Goal: Transaction & Acquisition: Purchase product/service

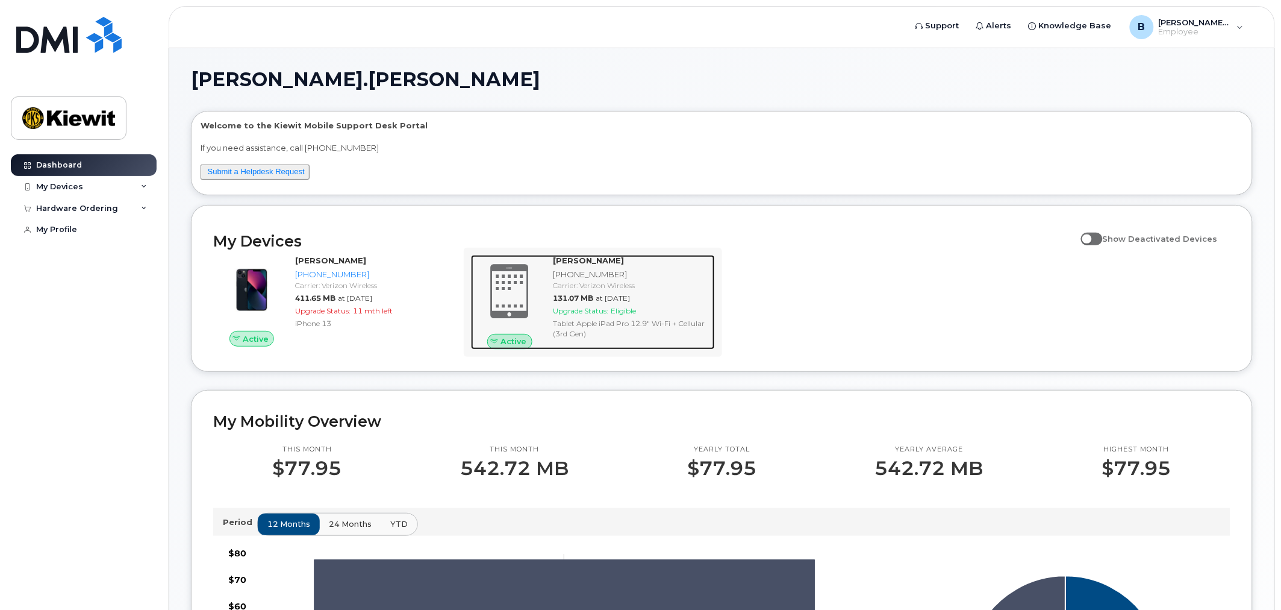
click at [654, 308] on div "Upgrade Status: Eligible" at bounding box center [631, 310] width 157 height 10
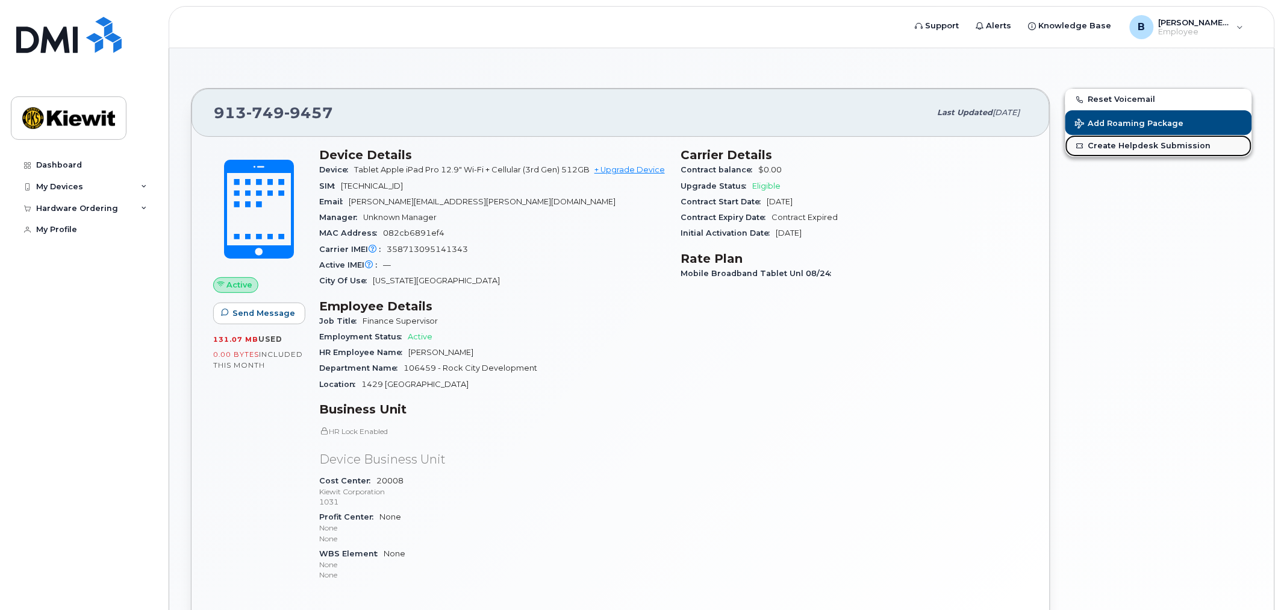
click at [1170, 148] on link "Create Helpdesk Submission" at bounding box center [1159, 146] width 187 height 22
click at [119, 191] on div "My Devices" at bounding box center [84, 187] width 146 height 22
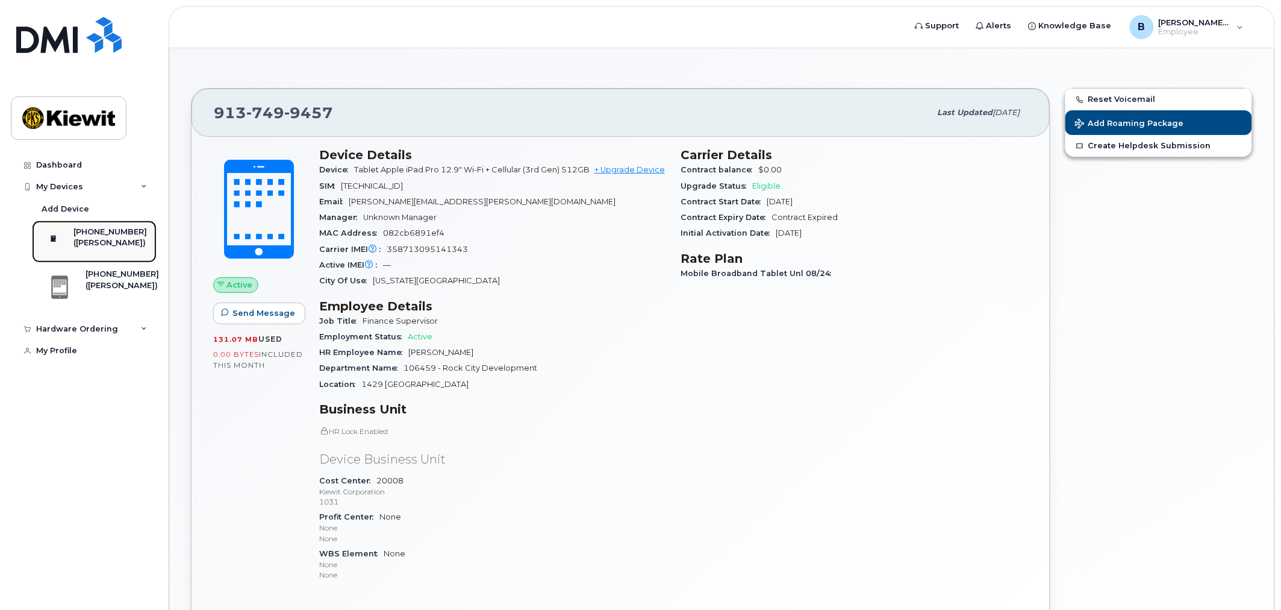
click at [114, 244] on div "([PERSON_NAME])" at bounding box center [111, 242] width 74 height 11
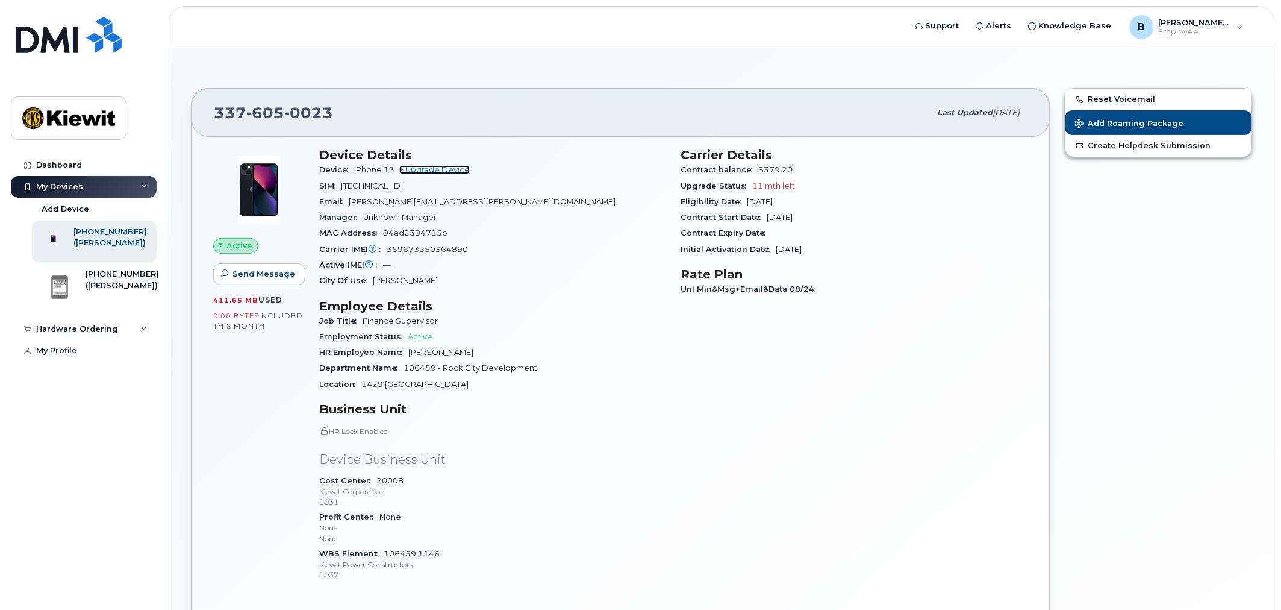
click at [416, 169] on link "+ Upgrade Device" at bounding box center [434, 169] width 70 height 9
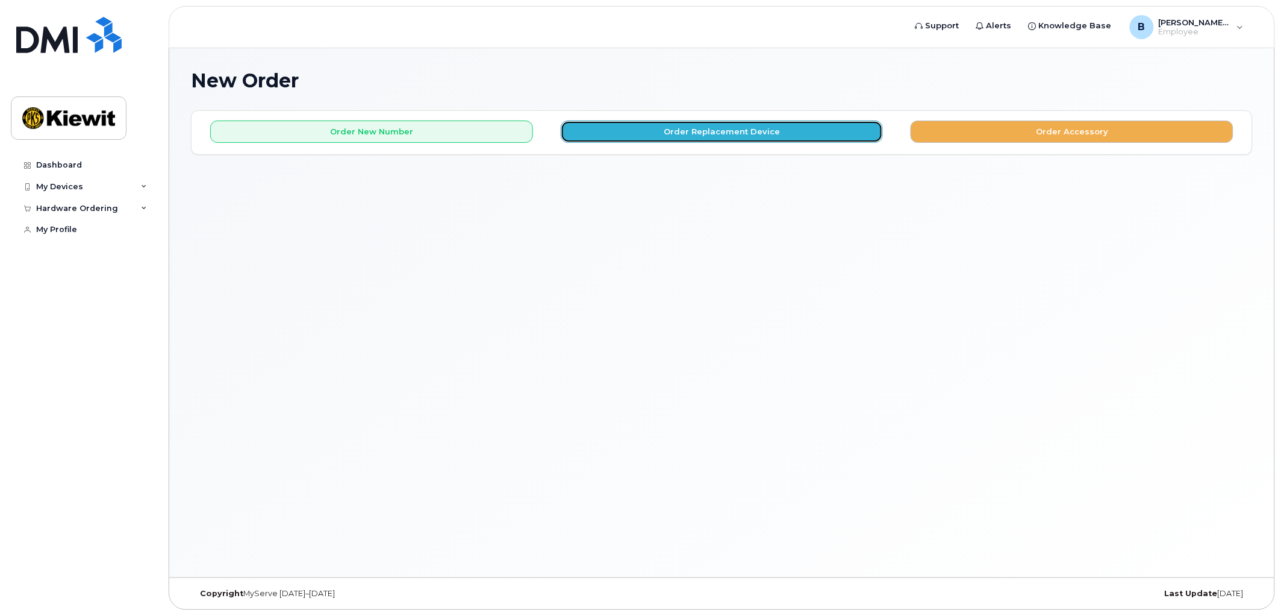
click at [695, 125] on button "Order Replacement Device" at bounding box center [722, 131] width 323 height 22
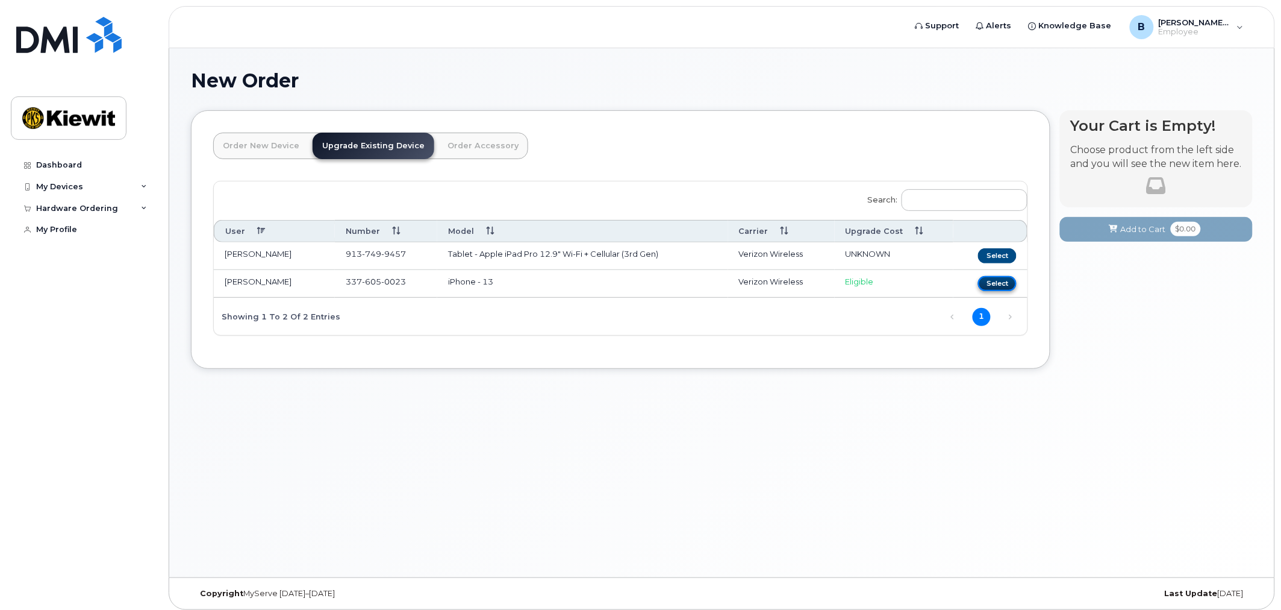
click at [1004, 284] on button "Select" at bounding box center [997, 283] width 39 height 15
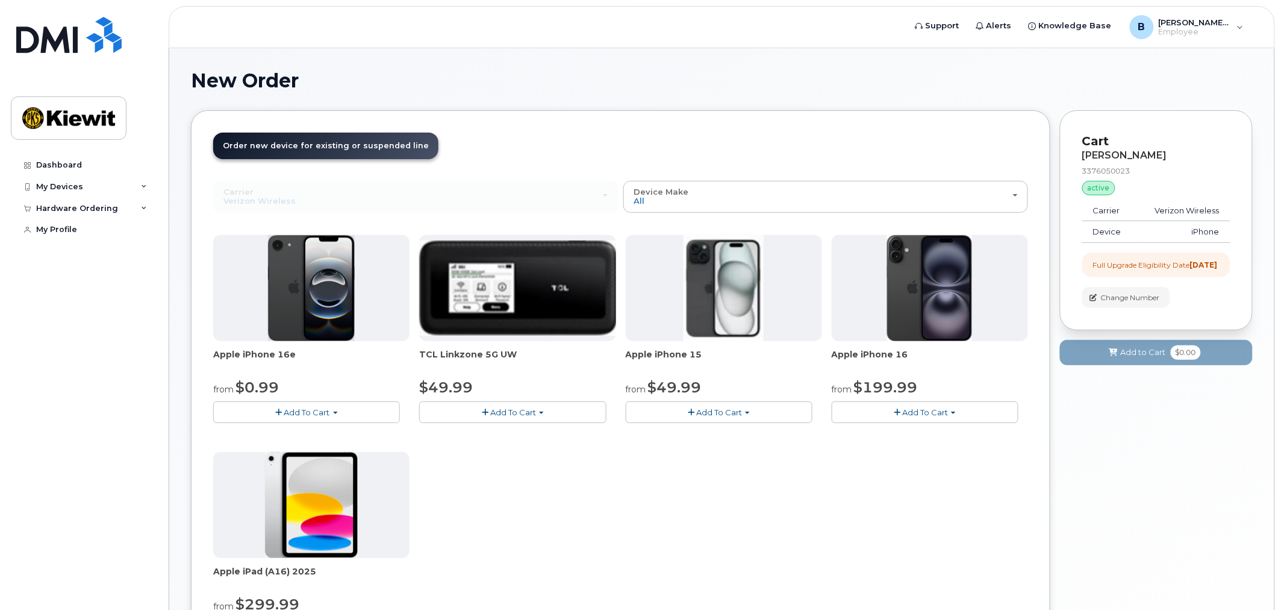
click at [335, 405] on button "Add To Cart" at bounding box center [306, 411] width 187 height 21
click at [346, 434] on link "$0.99 - 2 Year Upgrade (128GB)" at bounding box center [291, 434] width 151 height 15
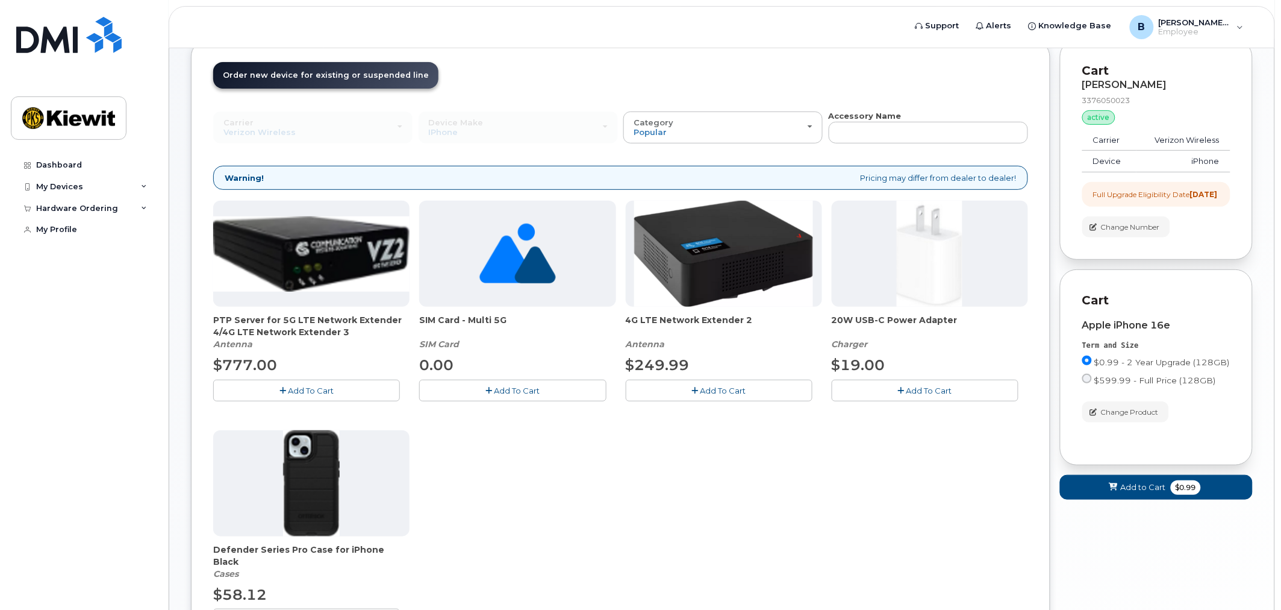
scroll to position [70, 0]
click at [932, 392] on span "Add To Cart" at bounding box center [930, 391] width 46 height 10
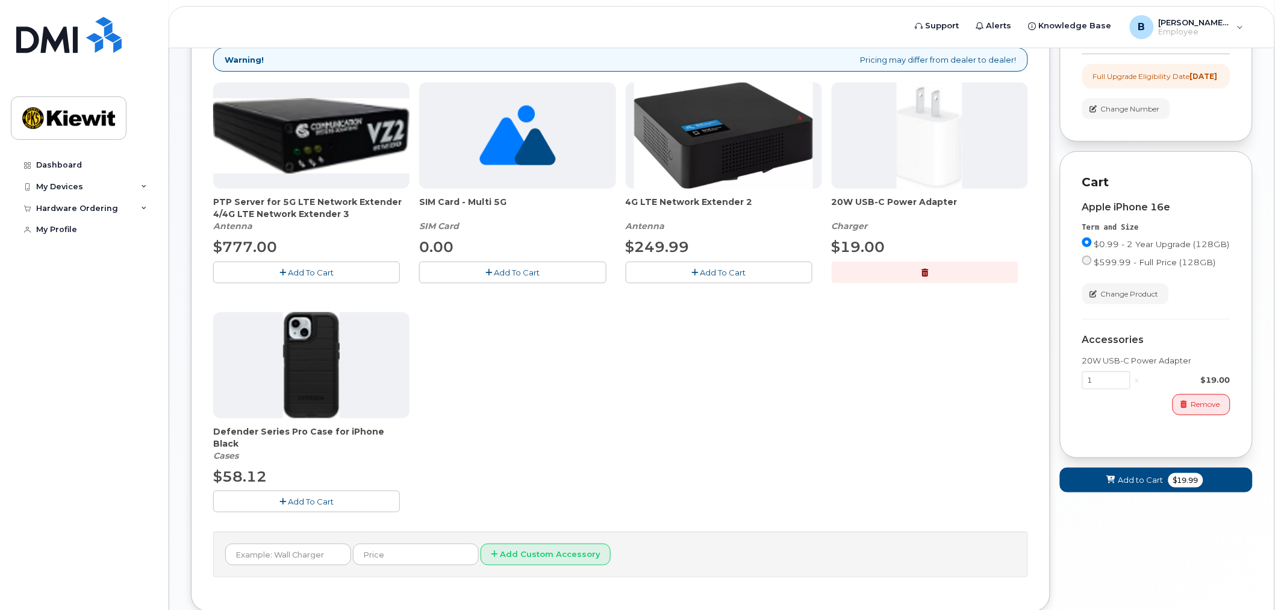
scroll to position [269, 0]
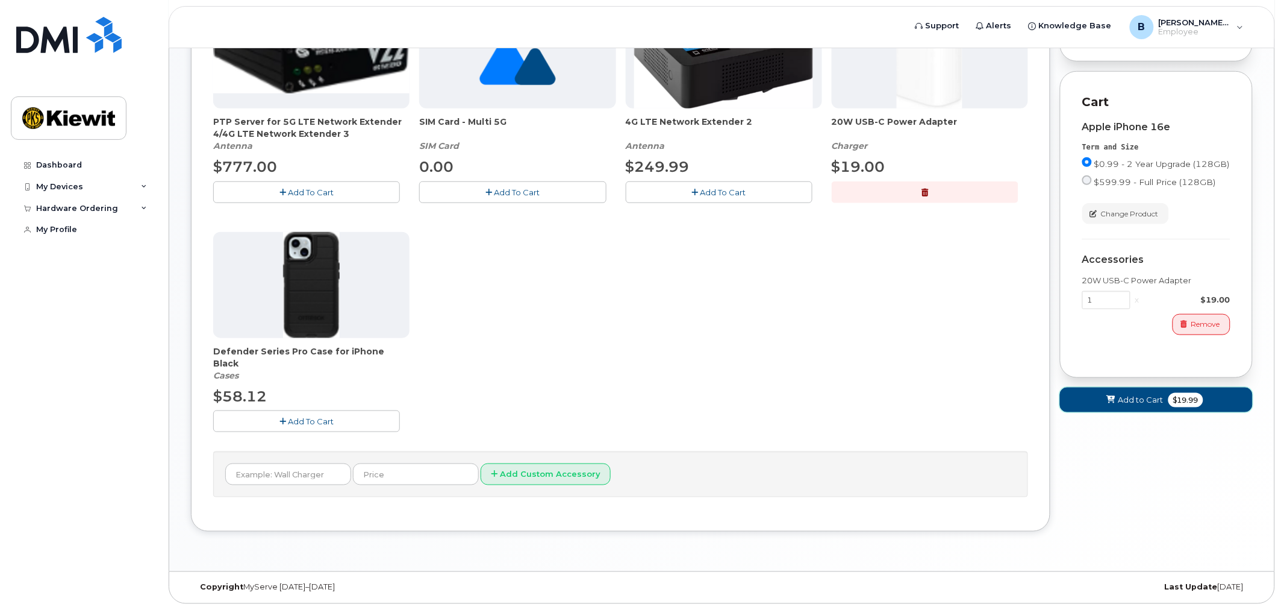
click at [1151, 405] on span "Add to Cart" at bounding box center [1141, 399] width 45 height 11
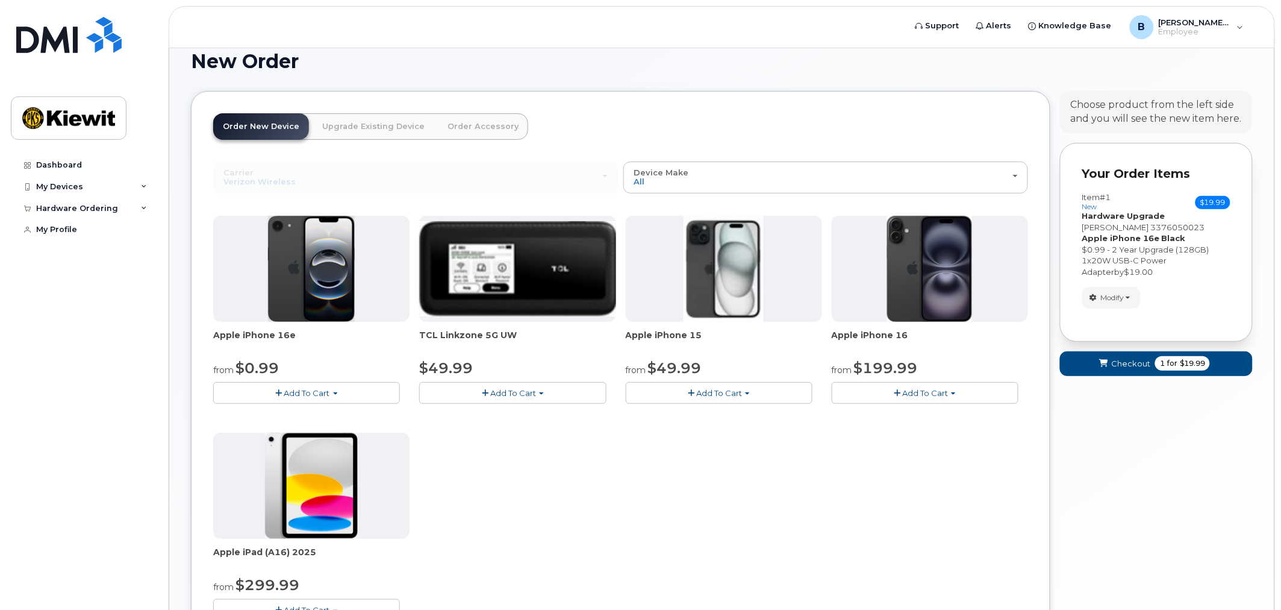
scroll to position [0, 0]
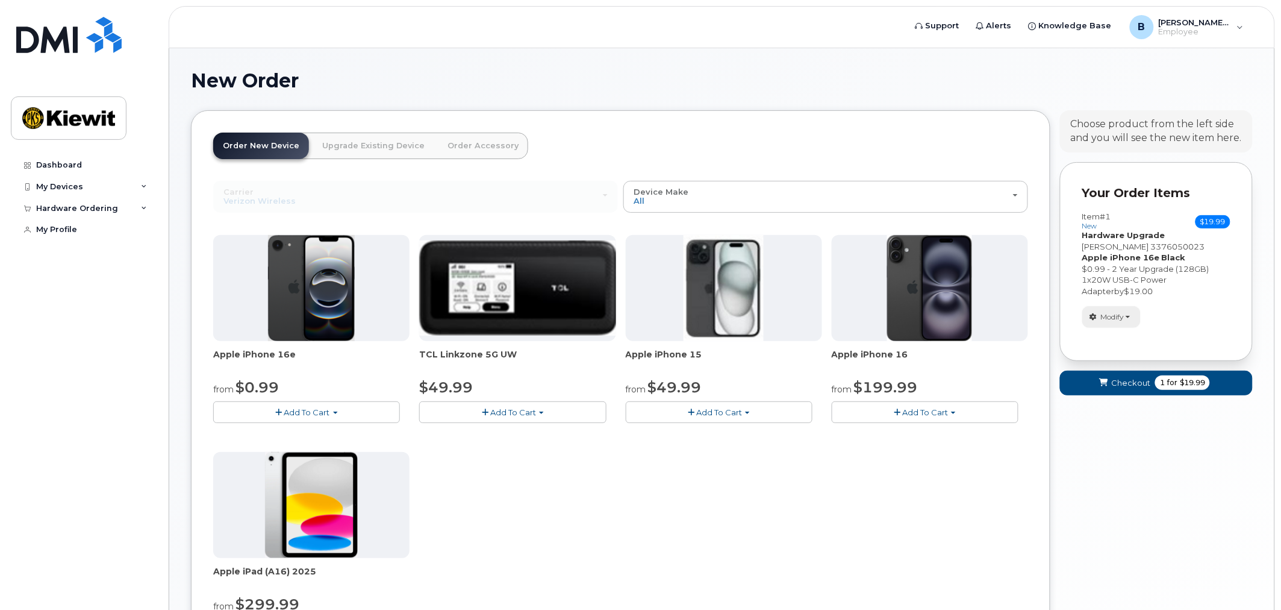
click at [1125, 311] on span "Modify" at bounding box center [1112, 316] width 23 height 11
click at [1137, 337] on link "change" at bounding box center [1140, 335] width 114 height 14
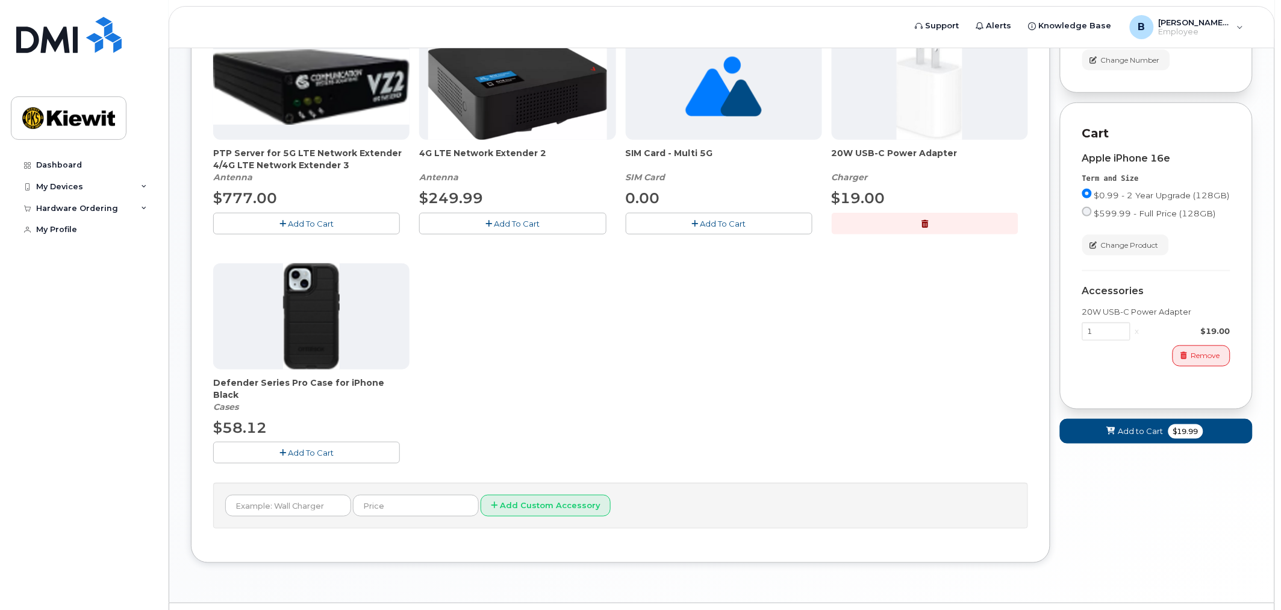
scroll to position [269, 0]
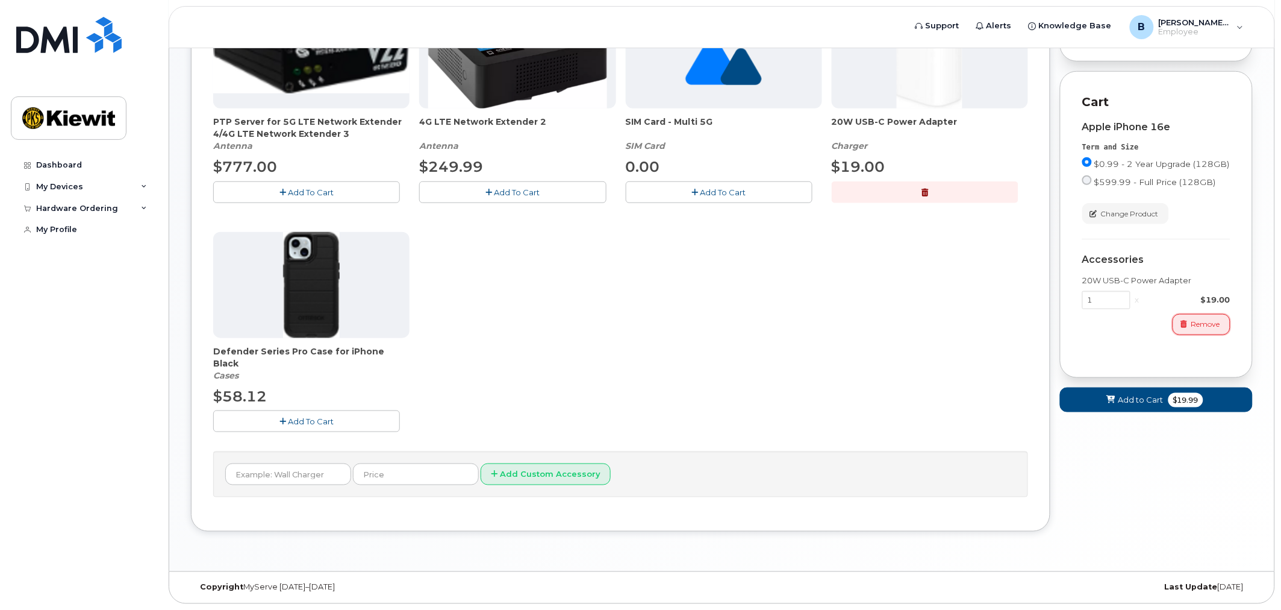
click at [1219, 330] on span "Remove" at bounding box center [1206, 324] width 29 height 11
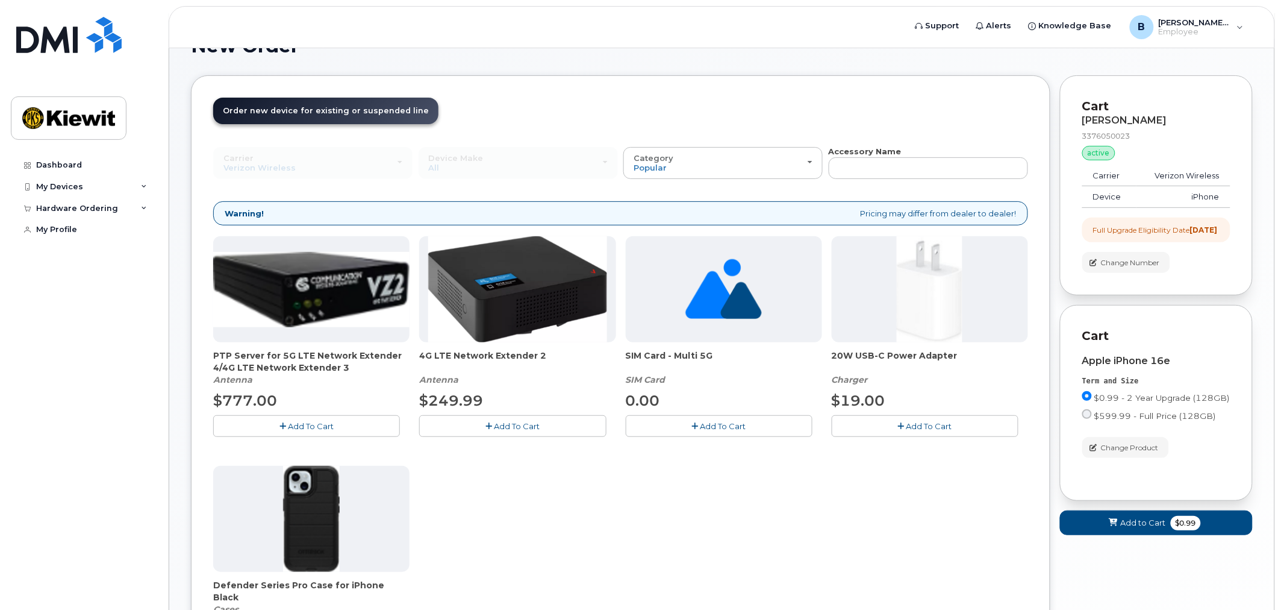
scroll to position [0, 0]
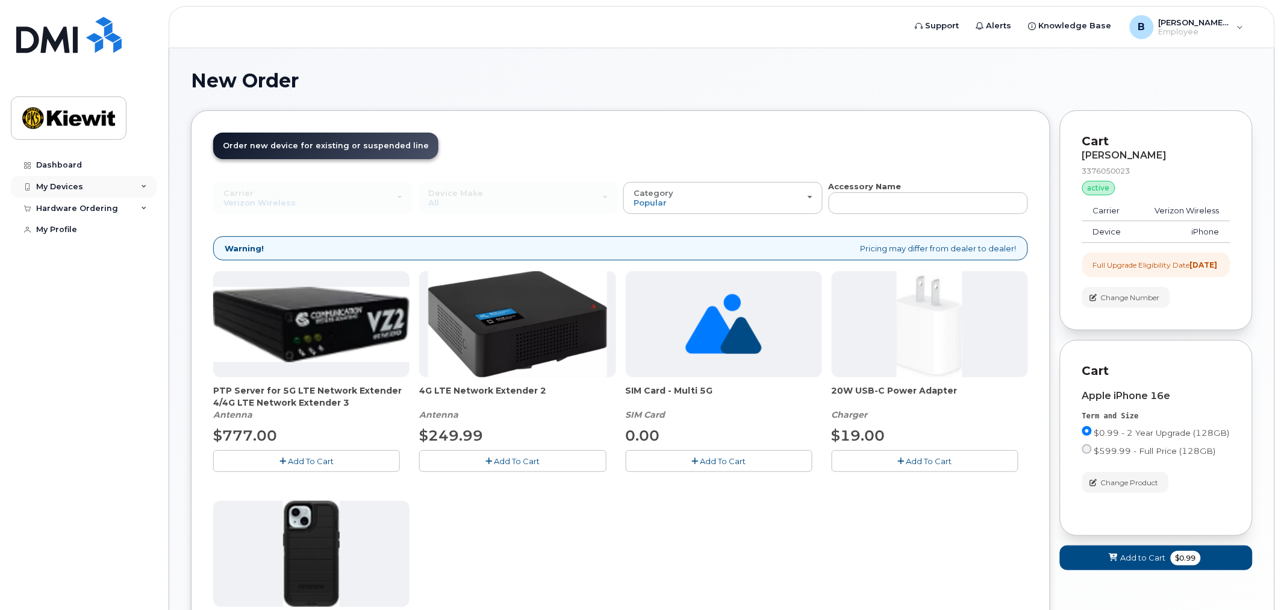
click at [134, 177] on div "My Devices" at bounding box center [84, 187] width 146 height 22
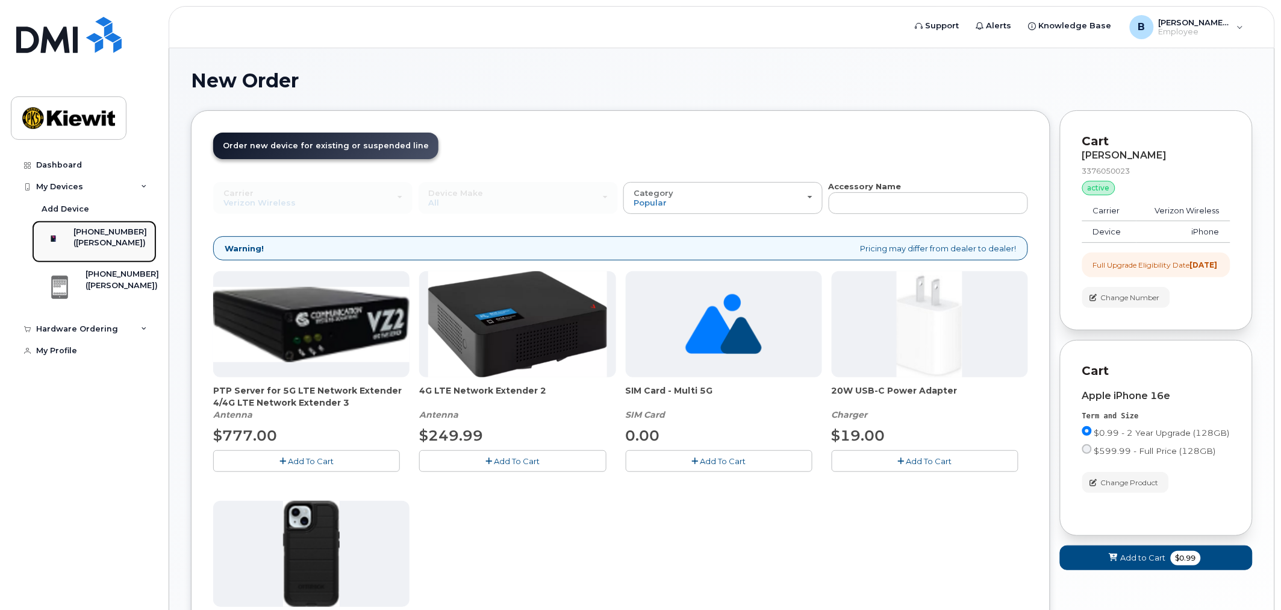
click at [105, 242] on div "([PERSON_NAME])" at bounding box center [111, 242] width 74 height 11
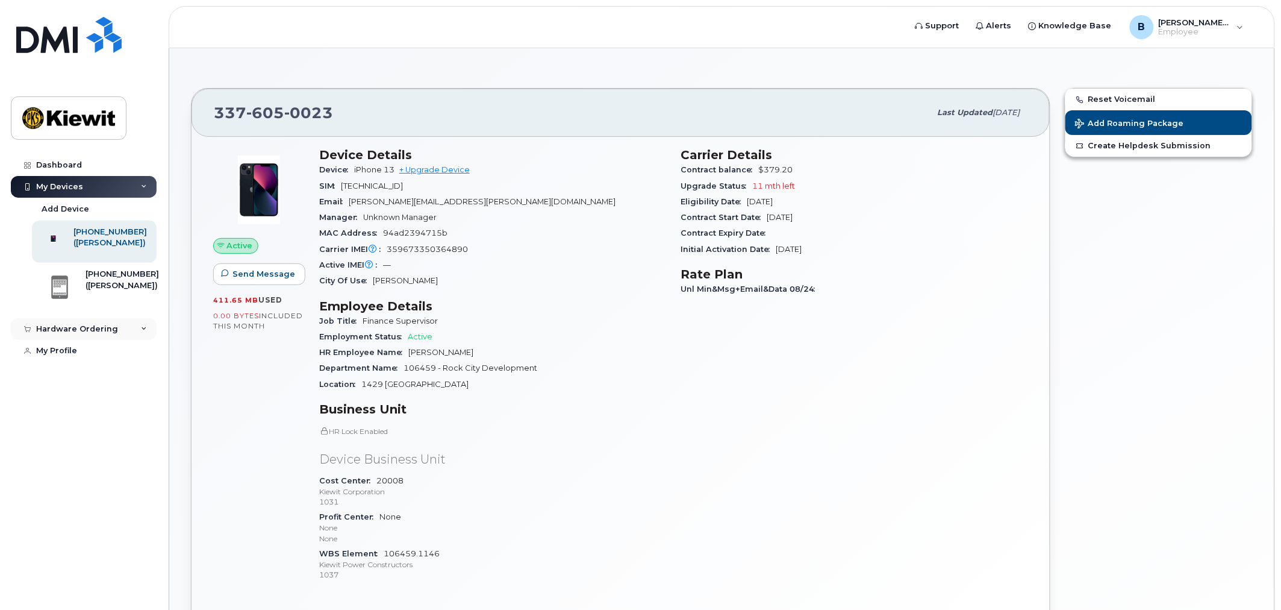
click at [92, 334] on div "Hardware Ordering" at bounding box center [77, 329] width 82 height 10
click at [105, 180] on div "My Devices" at bounding box center [84, 187] width 146 height 22
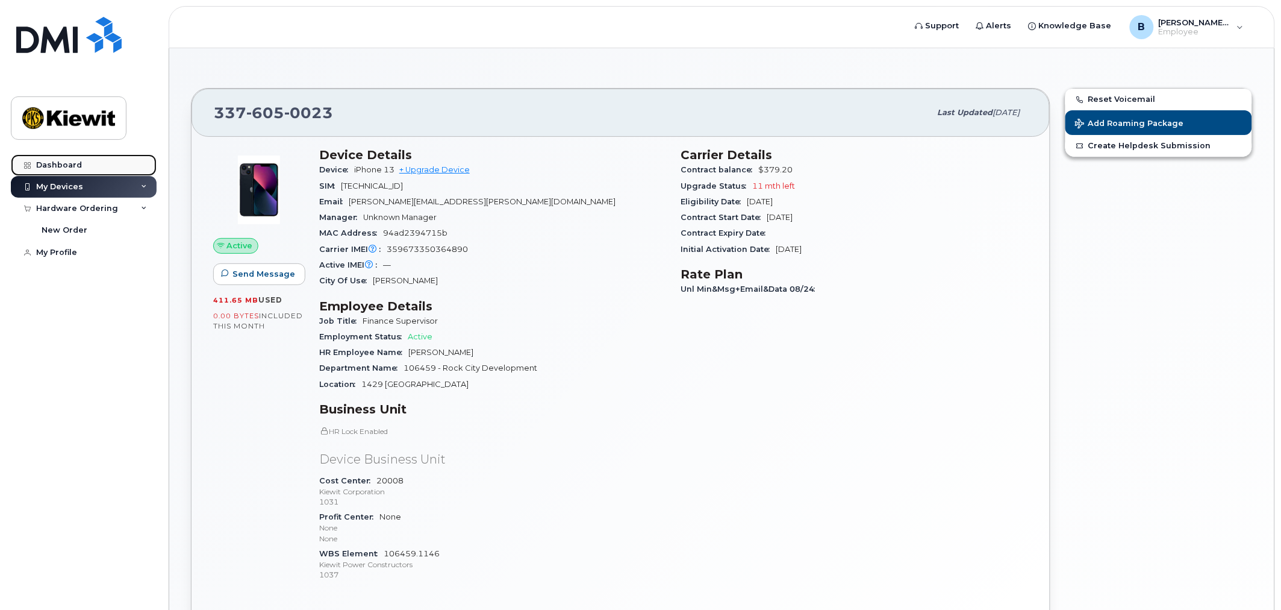
click at [84, 170] on link "Dashboard" at bounding box center [84, 165] width 146 height 22
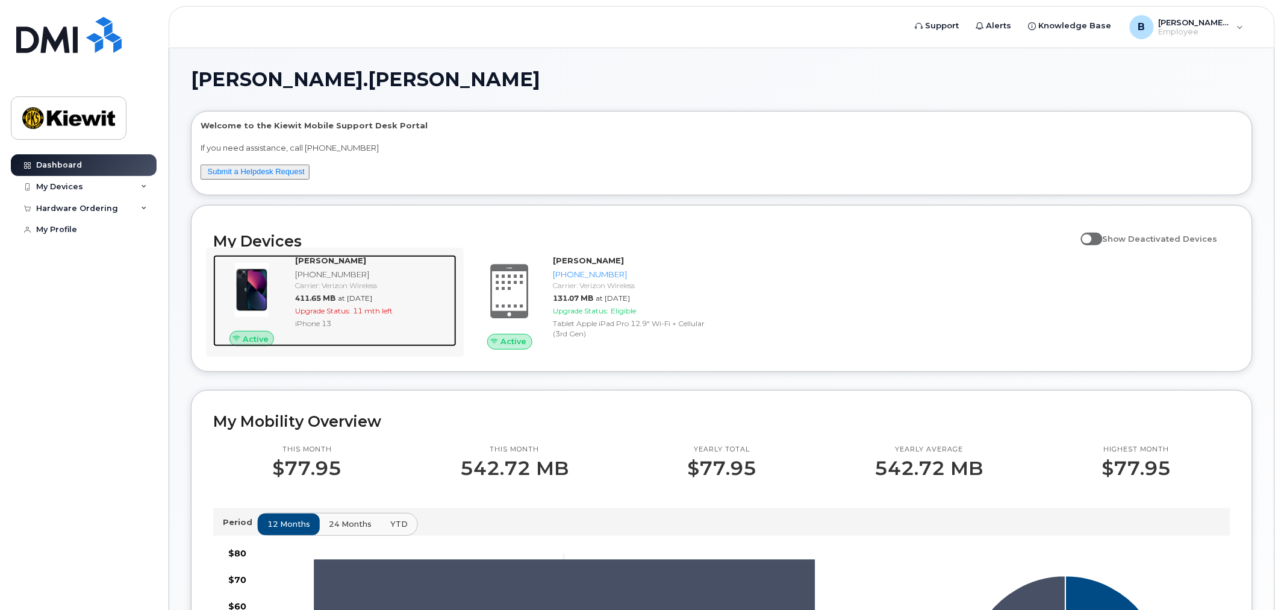
click at [412, 288] on div "Carrier: Verizon Wireless" at bounding box center [373, 285] width 157 height 10
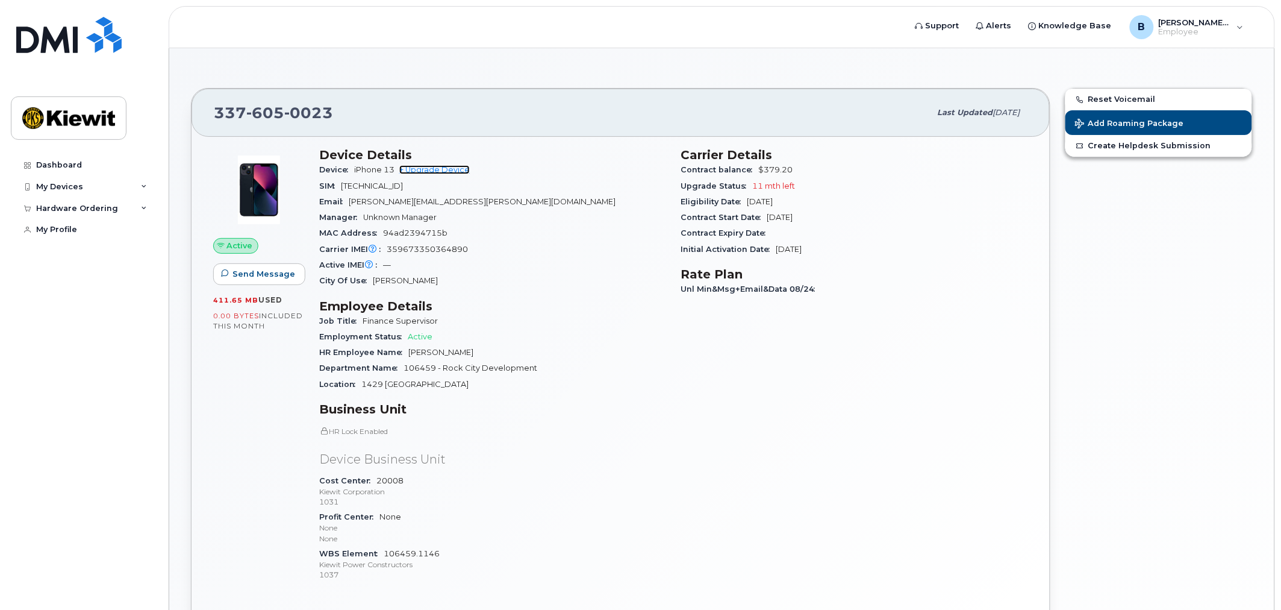
drag, startPoint x: 438, startPoint y: 169, endPoint x: 478, endPoint y: 189, distance: 45.0
click at [439, 169] on link "+ Upgrade Device" at bounding box center [434, 169] width 70 height 9
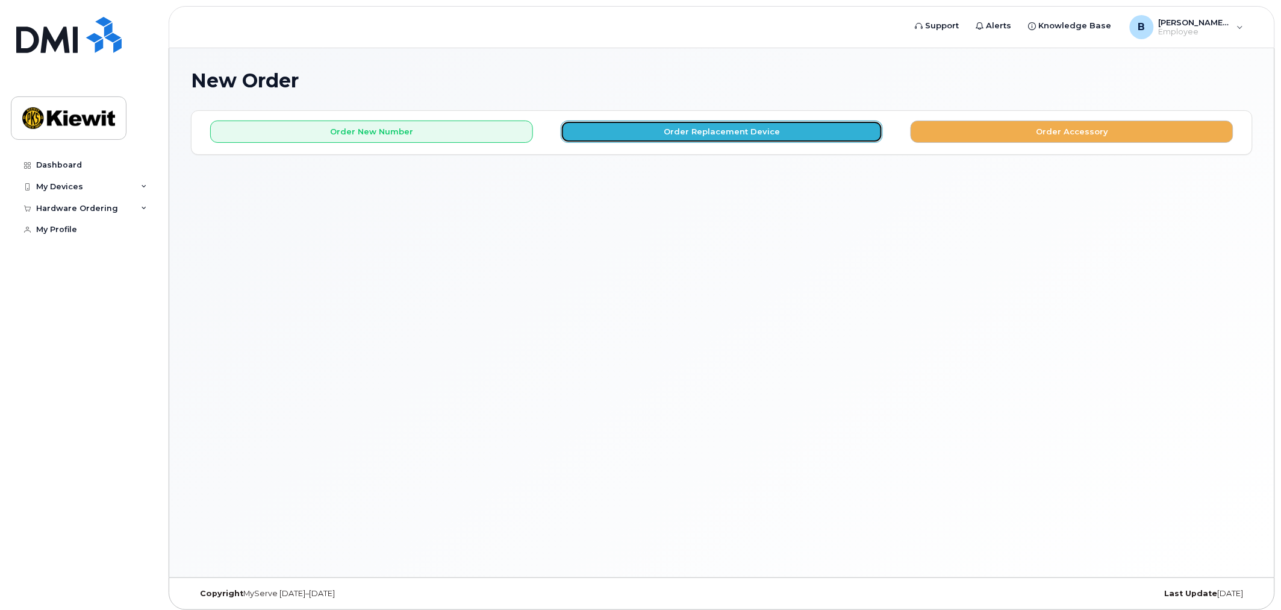
click at [732, 133] on button "Order Replacement Device" at bounding box center [722, 131] width 323 height 22
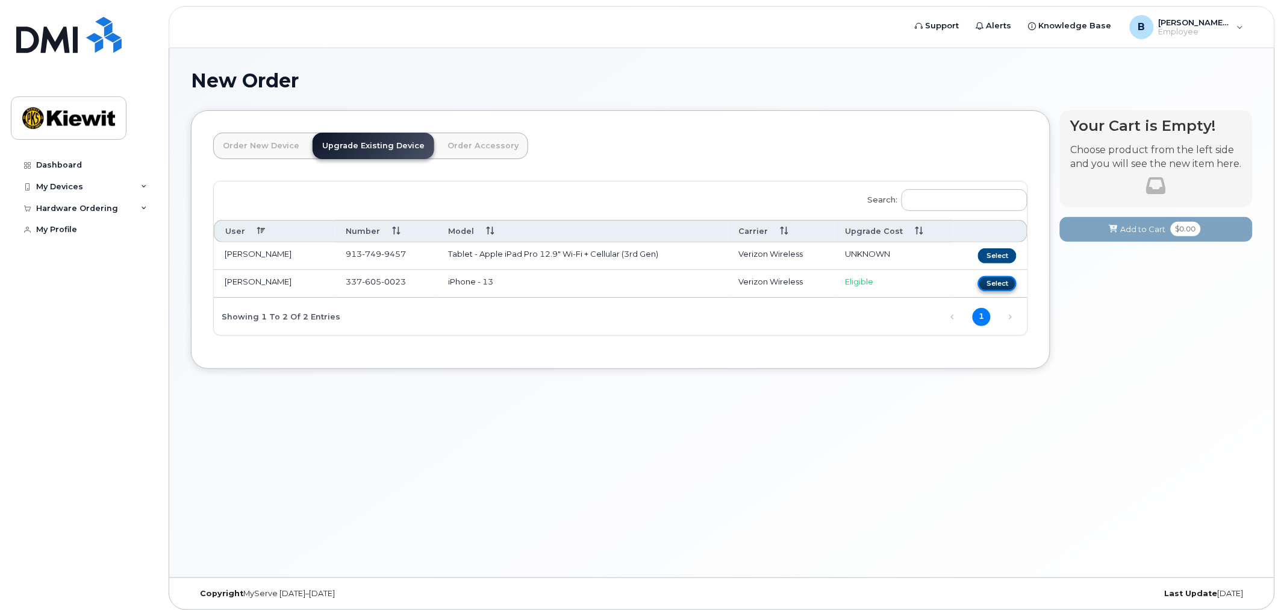
click at [992, 280] on button "Select" at bounding box center [997, 283] width 39 height 15
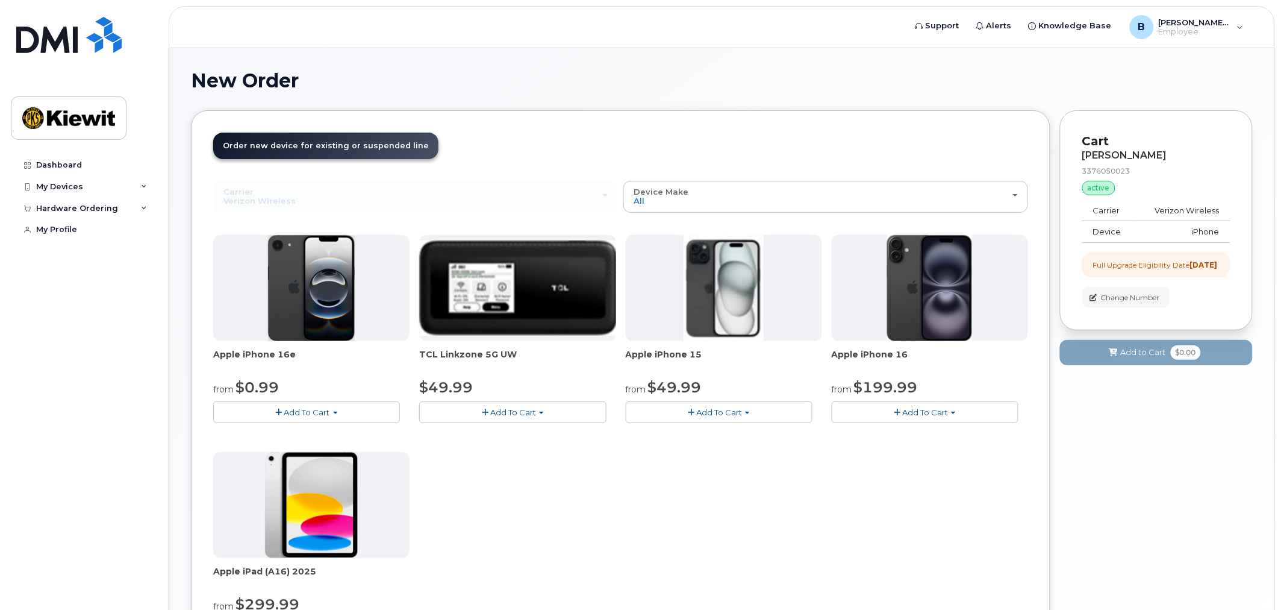
click at [896, 413] on span "button" at bounding box center [897, 412] width 7 height 8
click at [943, 450] on link "$199.99 - 2 Year Upgrade (128GB)" at bounding box center [916, 449] width 162 height 15
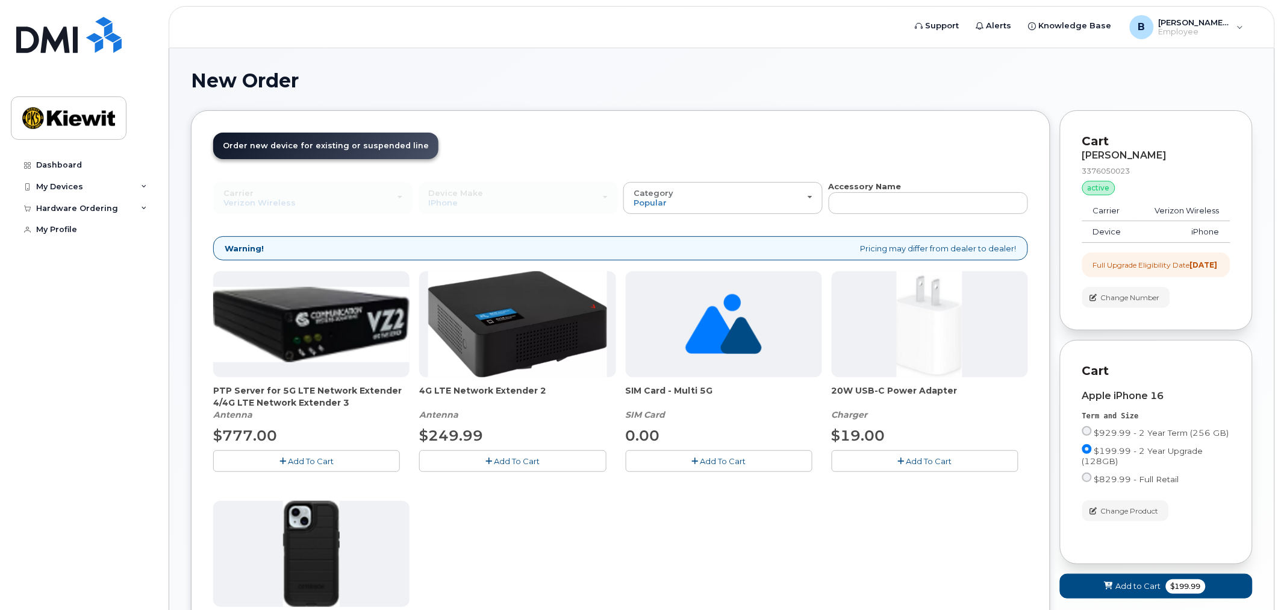
click at [928, 460] on span "Add To Cart" at bounding box center [930, 461] width 46 height 10
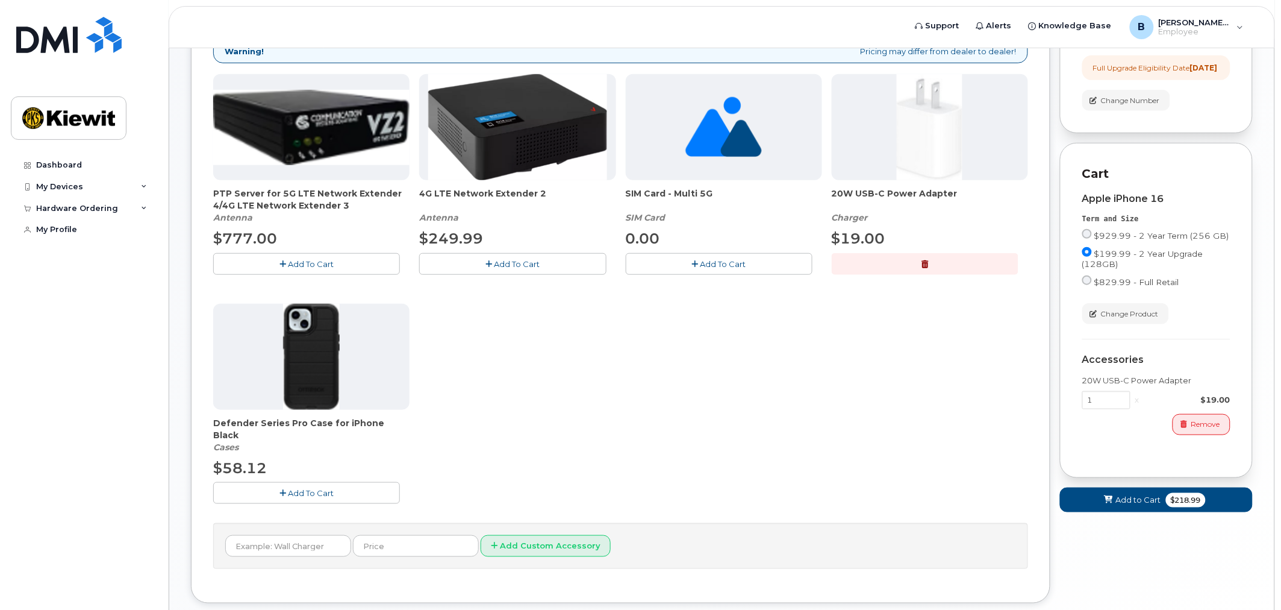
scroll to position [269, 0]
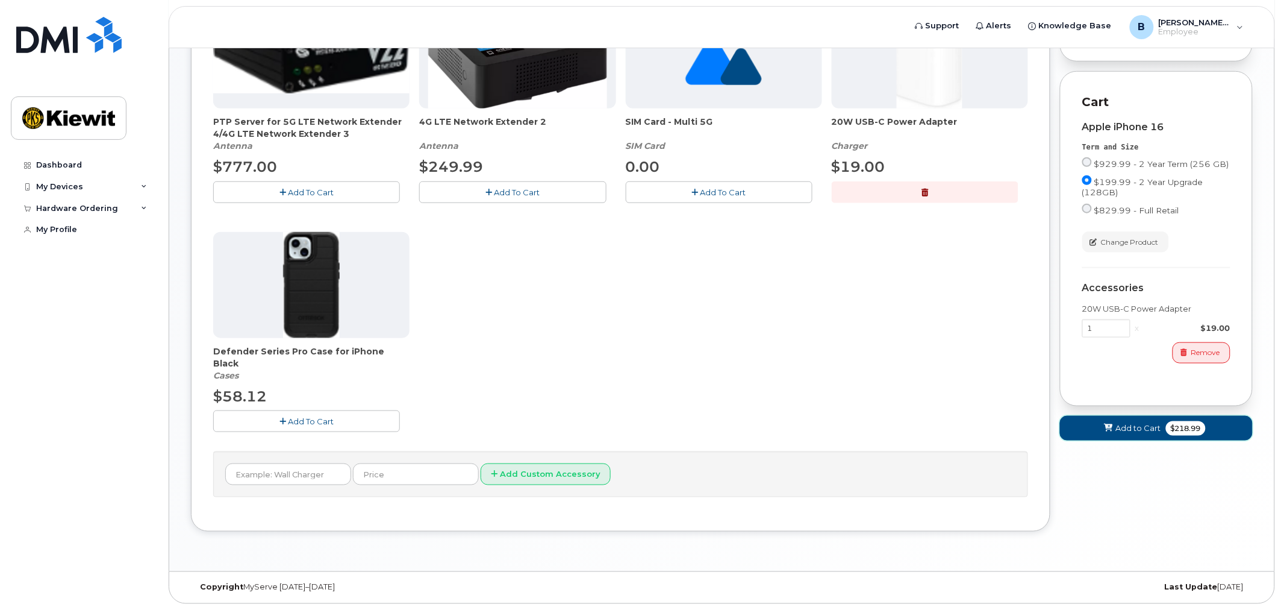
click at [1166, 436] on span "$218.99" at bounding box center [1186, 428] width 40 height 14
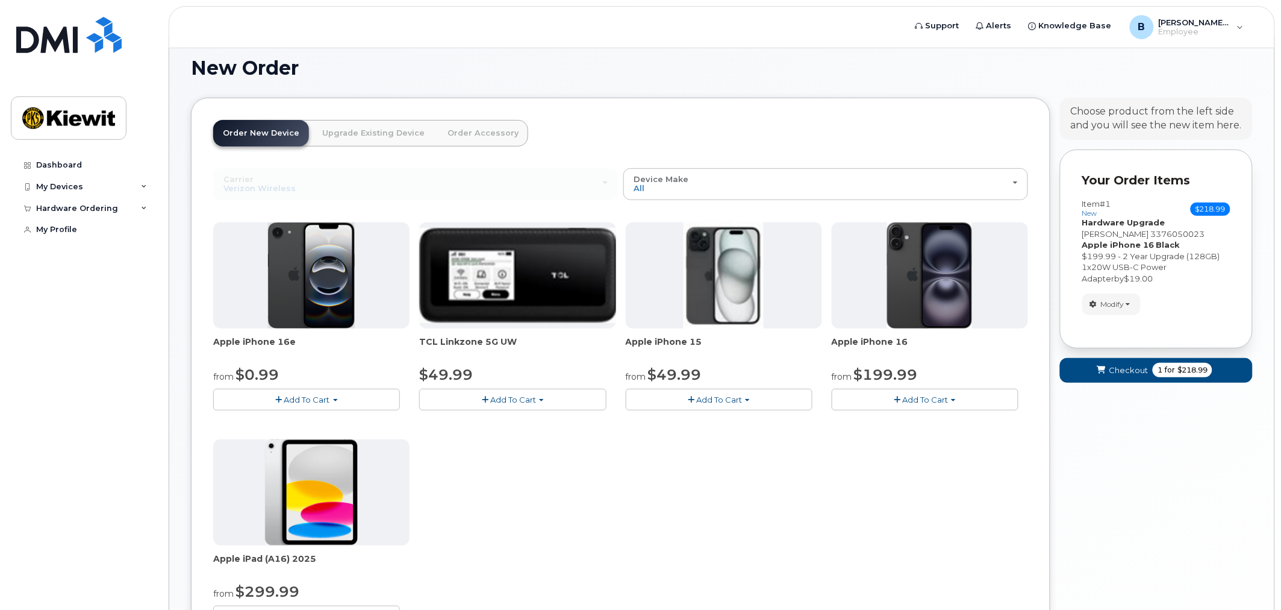
scroll to position [0, 0]
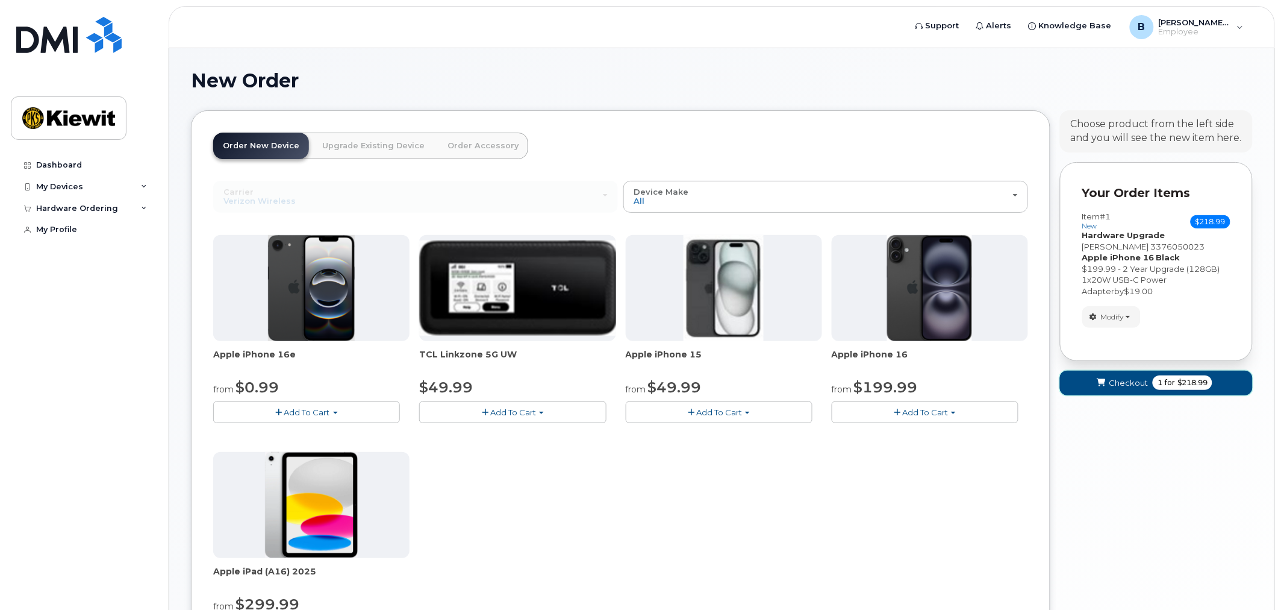
click at [1197, 388] on span "$218.99" at bounding box center [1193, 382] width 30 height 11
click at [348, 145] on link "Upgrade Existing Device" at bounding box center [374, 146] width 122 height 27
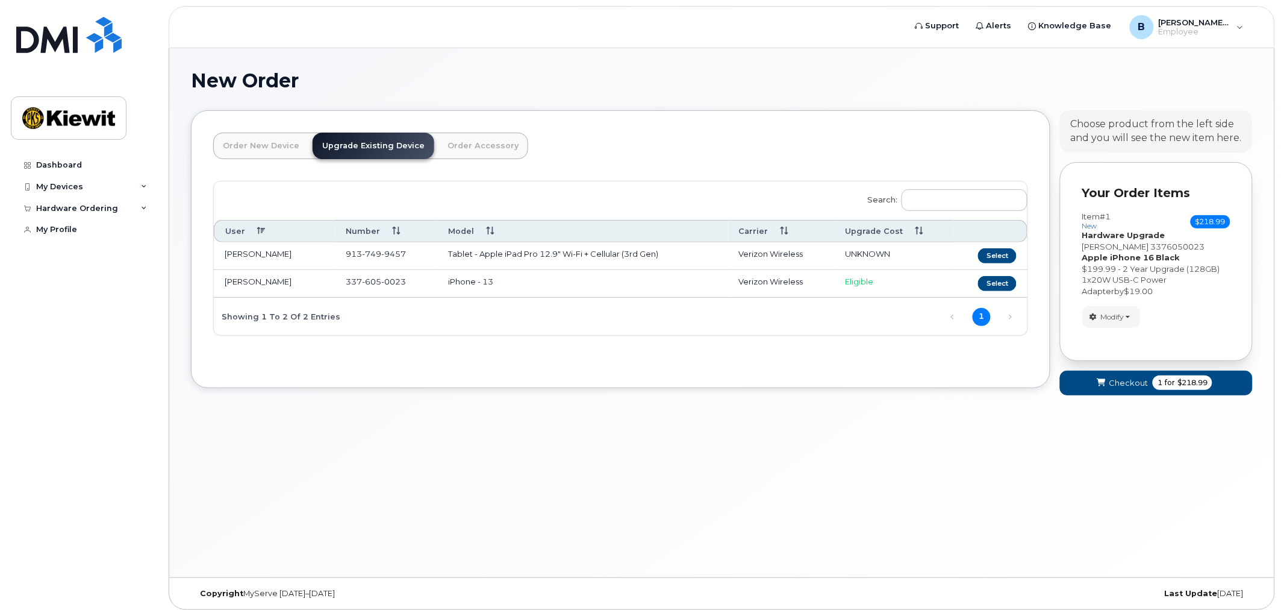
click at [490, 137] on link "Order Accessory" at bounding box center [483, 146] width 90 height 27
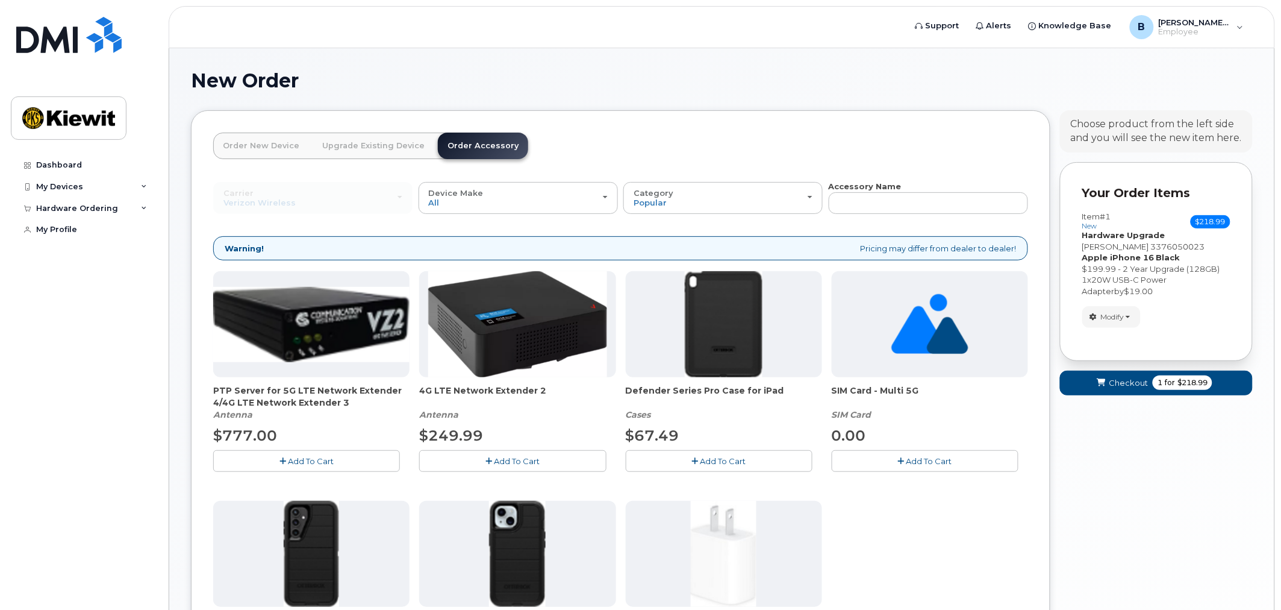
click at [343, 137] on link "Upgrade Existing Device" at bounding box center [374, 146] width 122 height 27
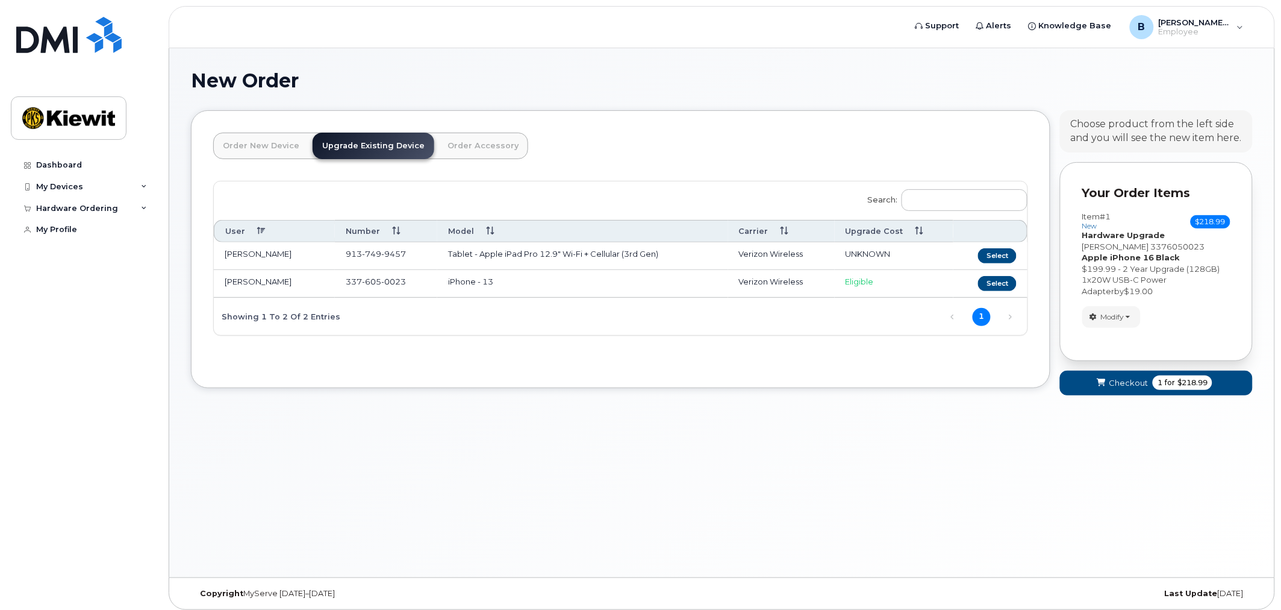
click at [281, 134] on link "Order New Device" at bounding box center [261, 146] width 96 height 27
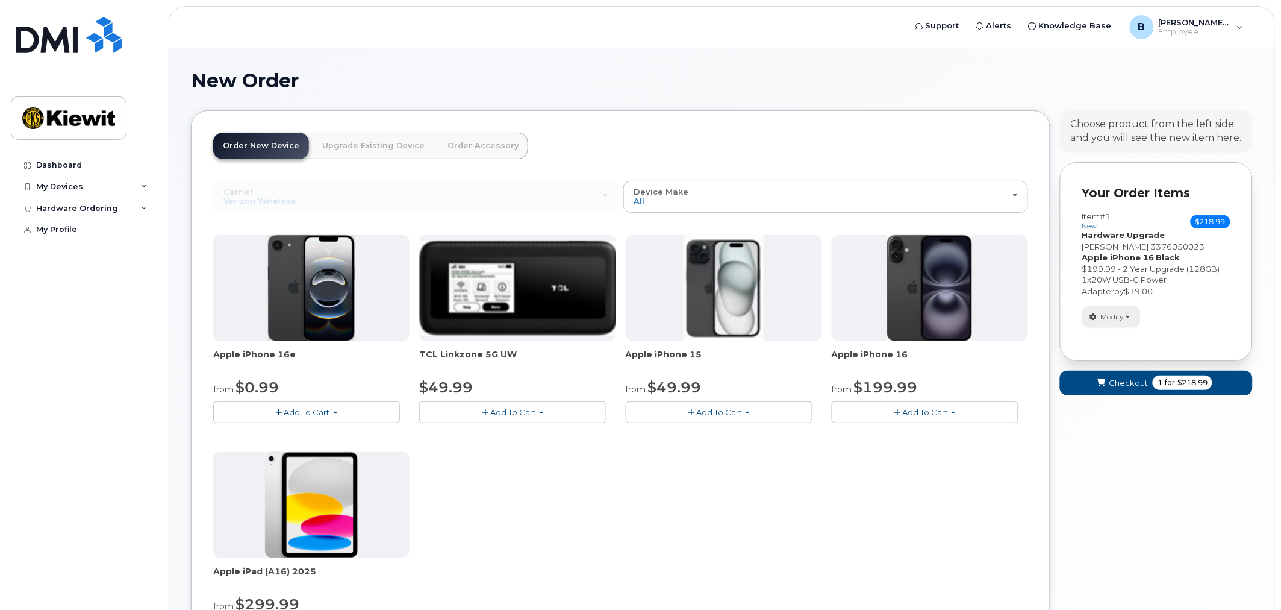
click at [1128, 319] on button "Modify" at bounding box center [1112, 316] width 58 height 21
click at [1140, 328] on link "change" at bounding box center [1140, 335] width 114 height 14
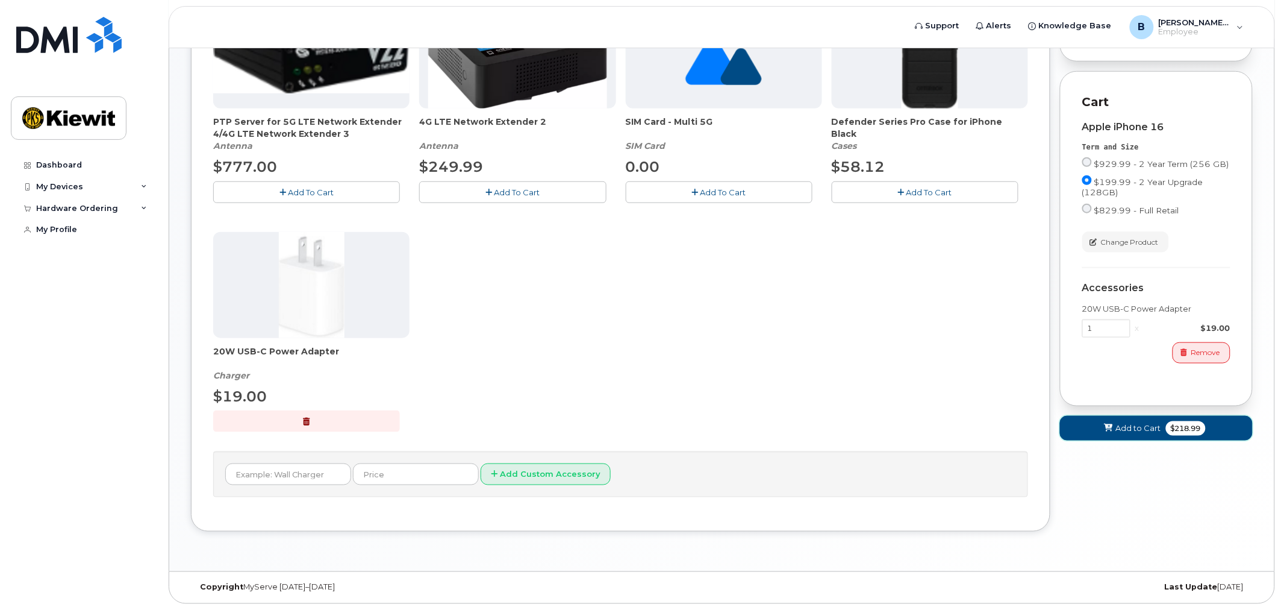
click at [1190, 435] on span "$218.99" at bounding box center [1186, 428] width 40 height 14
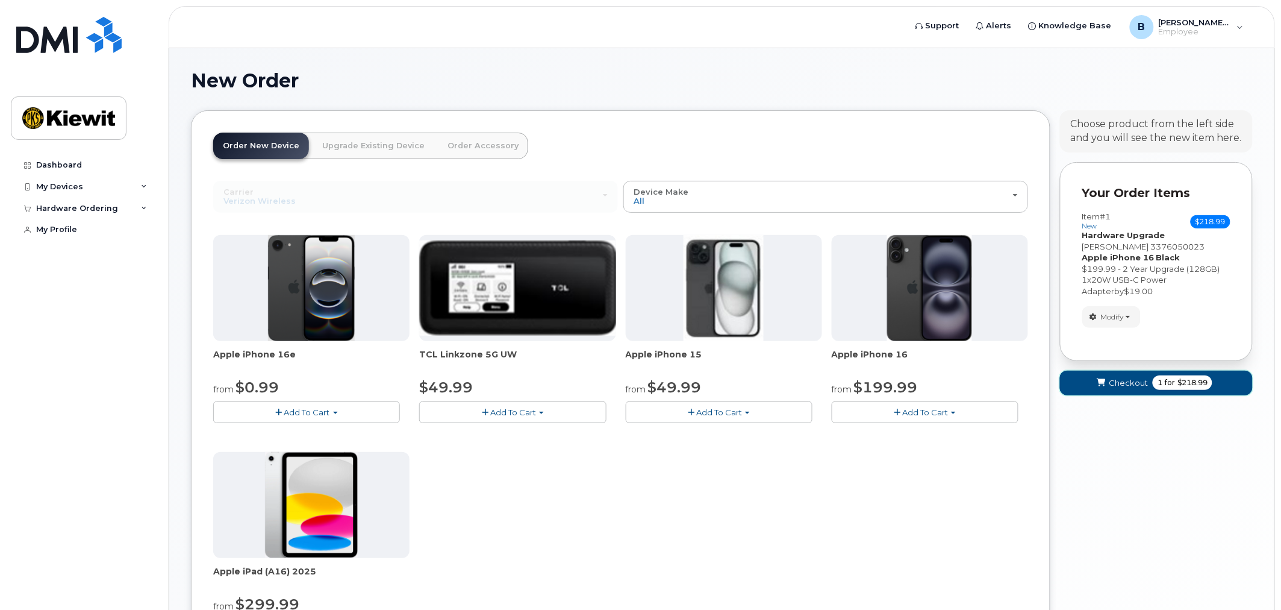
click at [1184, 394] on button "Checkout 1 for $218.99" at bounding box center [1156, 383] width 193 height 25
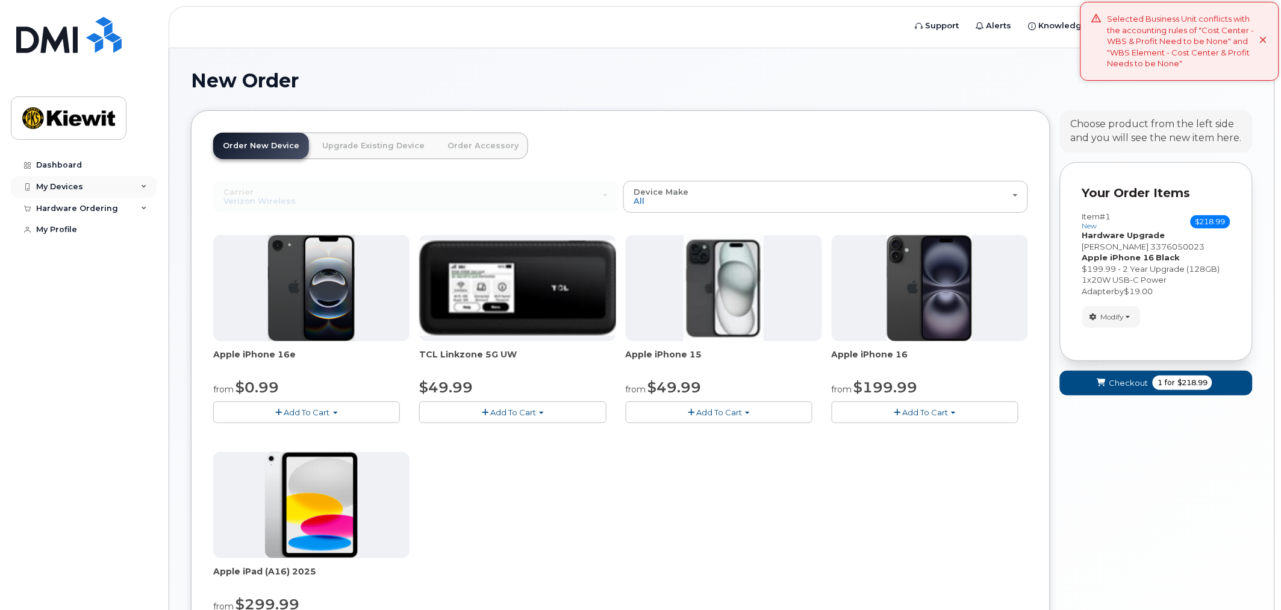
click at [110, 178] on div "My Devices" at bounding box center [84, 187] width 146 height 22
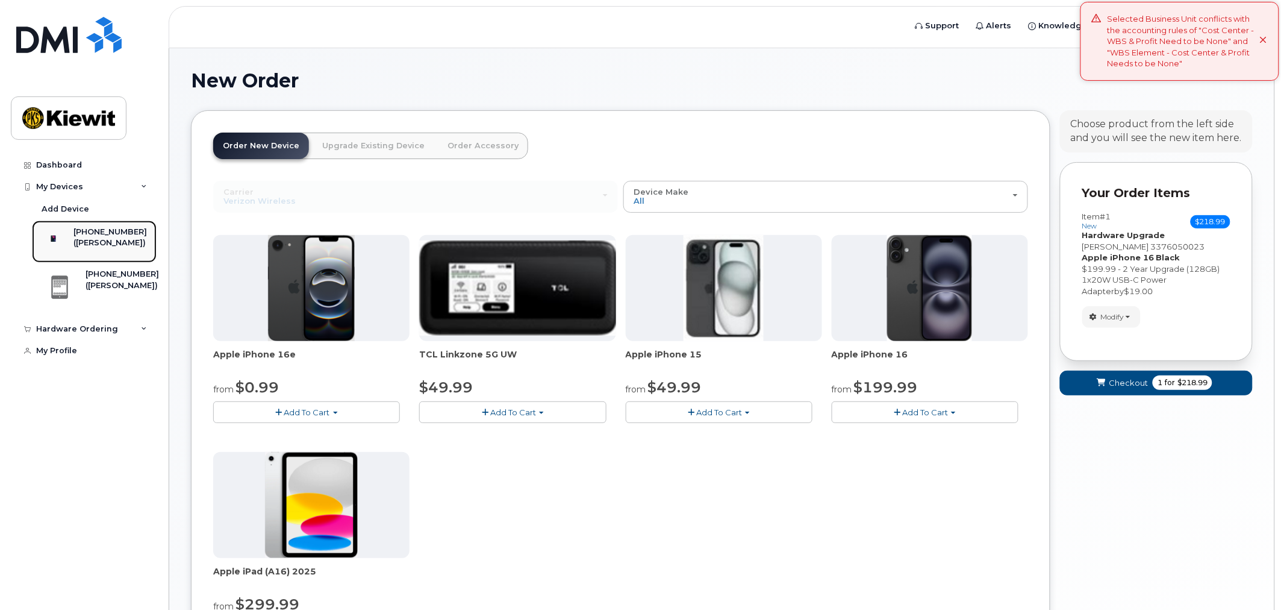
click at [116, 248] on div "([PERSON_NAME])" at bounding box center [111, 242] width 74 height 11
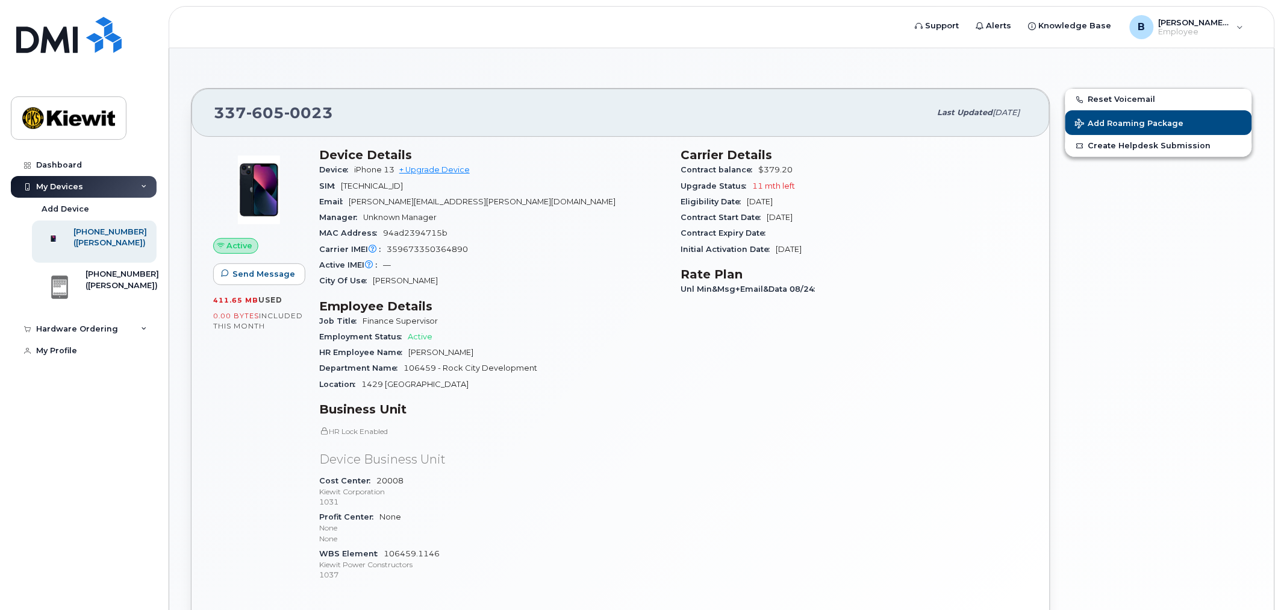
click at [332, 428] on p "HR Lock Enabled" at bounding box center [493, 431] width 348 height 10
click at [321, 429] on icon at bounding box center [324, 430] width 7 height 7
click at [323, 429] on icon at bounding box center [324, 430] width 7 height 7
drag, startPoint x: 78, startPoint y: 318, endPoint x: 86, endPoint y: 324, distance: 9.5
click at [79, 312] on div "913-749-9457 (ANDREW COWART)" at bounding box center [98, 290] width 121 height 43
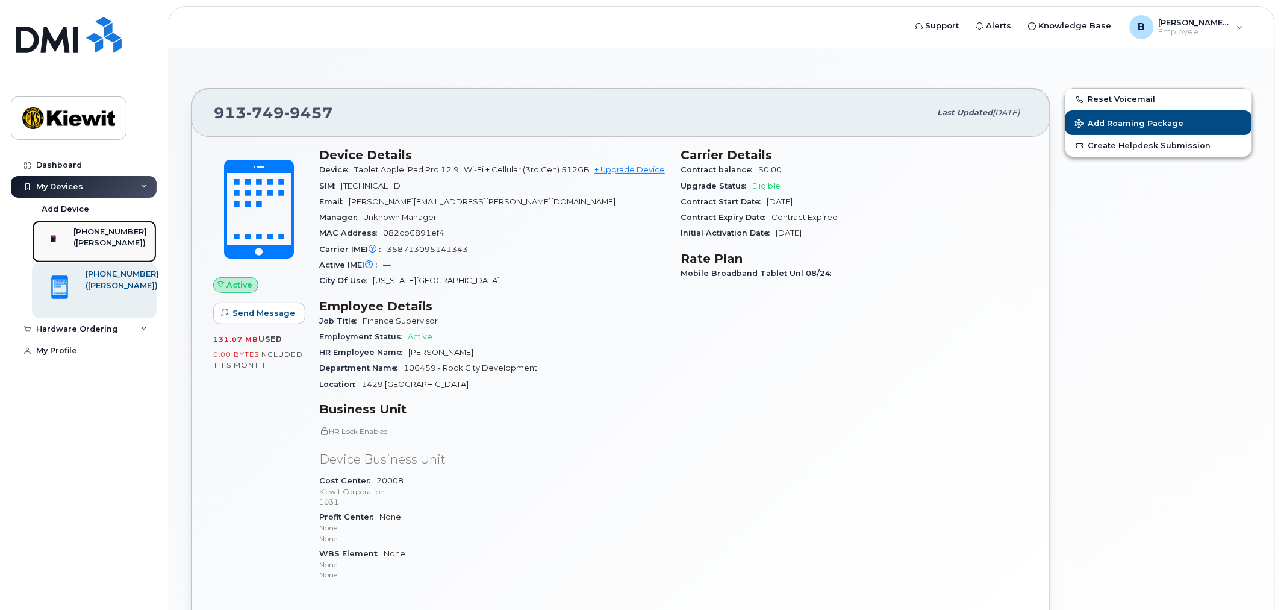
click at [110, 237] on div "([PERSON_NAME])" at bounding box center [111, 242] width 74 height 11
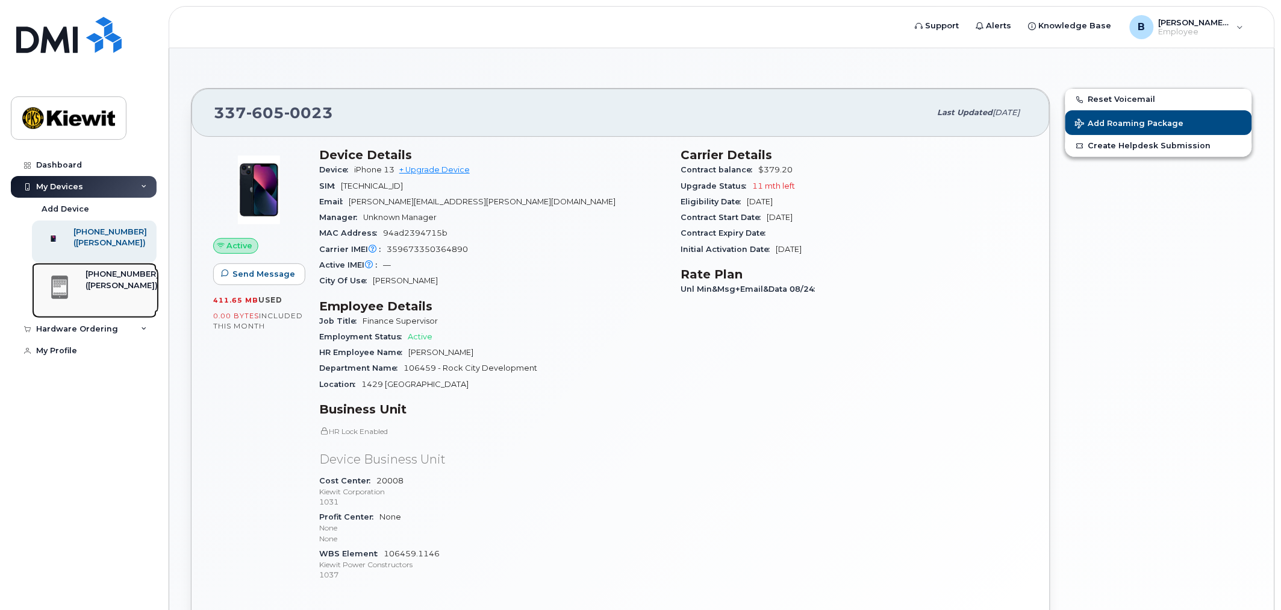
click at [98, 272] on link "[PHONE_NUMBER] ([PERSON_NAME])" at bounding box center [94, 290] width 125 height 55
